Goal: Communication & Community: Answer question/provide support

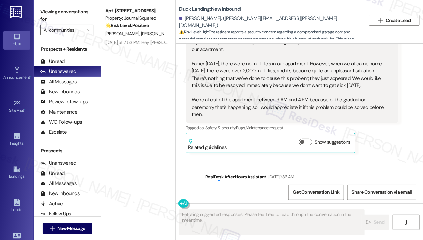
scroll to position [4711, 0]
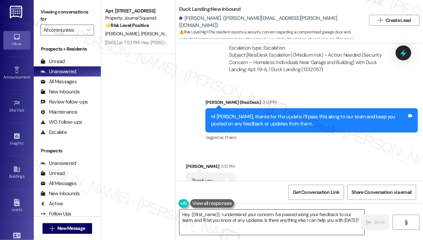
click at [245, 221] on textarea "Hey {{first_name}}, I understand your concern. I've passed along your feedback …" at bounding box center [272, 222] width 185 height 25
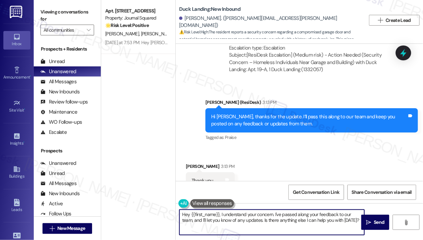
click at [245, 221] on textarea "Hey {{first_name}}, I understand your concern. I've passed along your feedback …" at bounding box center [272, 222] width 185 height 25
drag, startPoint x: 348, startPoint y: 221, endPoint x: 221, endPoint y: 217, distance: 127.3
click at [221, 217] on textarea "Hey {{first_name}}, I understand your concern. I've passed along your feedback …" at bounding box center [272, 222] width 185 height 25
paste textarea "Thank you for letting us know about your concerns. We have contacted our mainte…"
click at [221, 215] on textarea "Hey {{first_name}}, Thank you for letting us know about your concerns. We have …" at bounding box center [272, 222] width 185 height 25
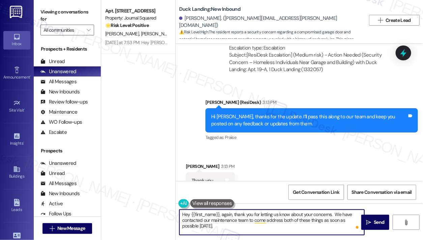
click at [188, 214] on textarea "Hey {{first_name}}, again, thank you for letting us know about your concerns. W…" at bounding box center [272, 222] width 185 height 25
click at [231, 223] on textarea "Hi {{first_name}}, again, thank you for letting us know about your concerns. We…" at bounding box center [272, 222] width 185 height 25
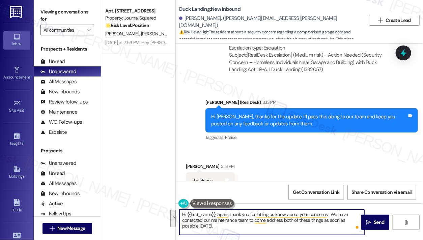
click at [237, 226] on textarea "Hi {{first_name}}, again, thank you for letting us know about your concerns. We…" at bounding box center [272, 222] width 185 height 25
drag, startPoint x: 336, startPoint y: 215, endPoint x: 332, endPoint y: 214, distance: 4.4
click at [332, 214] on textarea "Hi {{first_name}}, again, thank you for letting us know about your concerns. We…" at bounding box center [272, 222] width 185 height 25
click at [250, 223] on textarea "Hi {{first_name}}, again, thank you for letting us know about your concerns. Ou…" at bounding box center [272, 222] width 185 height 25
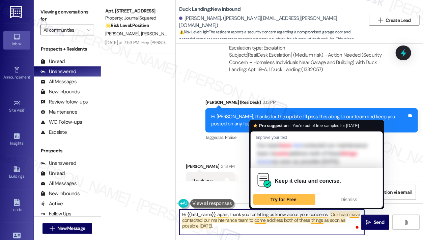
click at [256, 229] on textarea "Hi {{first_name}}, again, thank you for letting us know about your concerns. Ou…" at bounding box center [272, 222] width 185 height 25
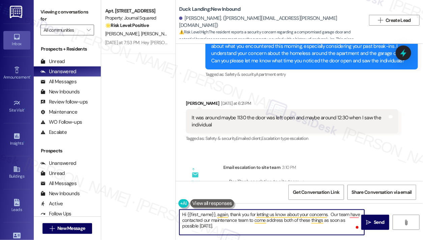
scroll to position [4499, 0]
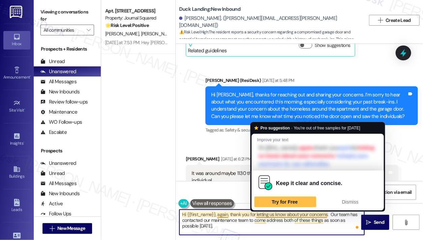
click at [339, 214] on textarea "Hi {{first_name}}, again, thank you for letting us know about your concerns. Ou…" at bounding box center [272, 222] width 185 height 25
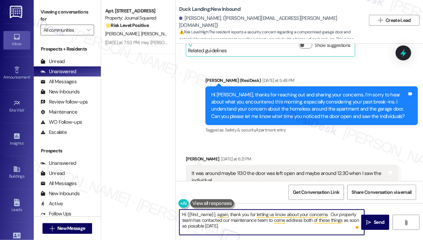
click at [283, 233] on textarea "Hi {{first_name}}, again, thank you for letting us know about your concerns. Ou…" at bounding box center [272, 222] width 185 height 25
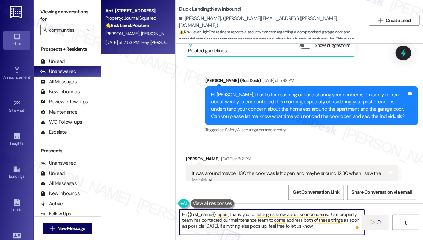
type textarea "Hi {{first_name}}, again, thank you for letting us know about your concerns. Ou…"
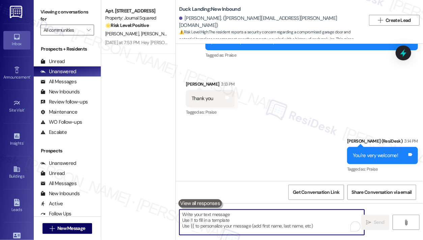
scroll to position [4837, 0]
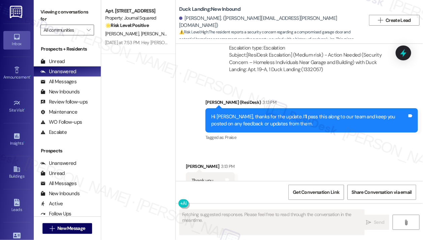
scroll to position [4908, 0]
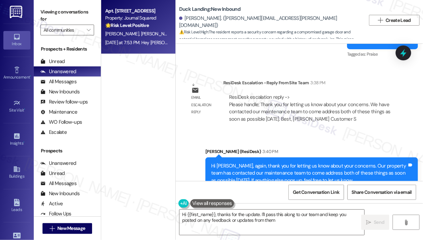
type textarea "Hi {{first_name}}, thanks for the update. I'll pass this along to our team and …"
